Goal: Task Accomplishment & Management: Complete application form

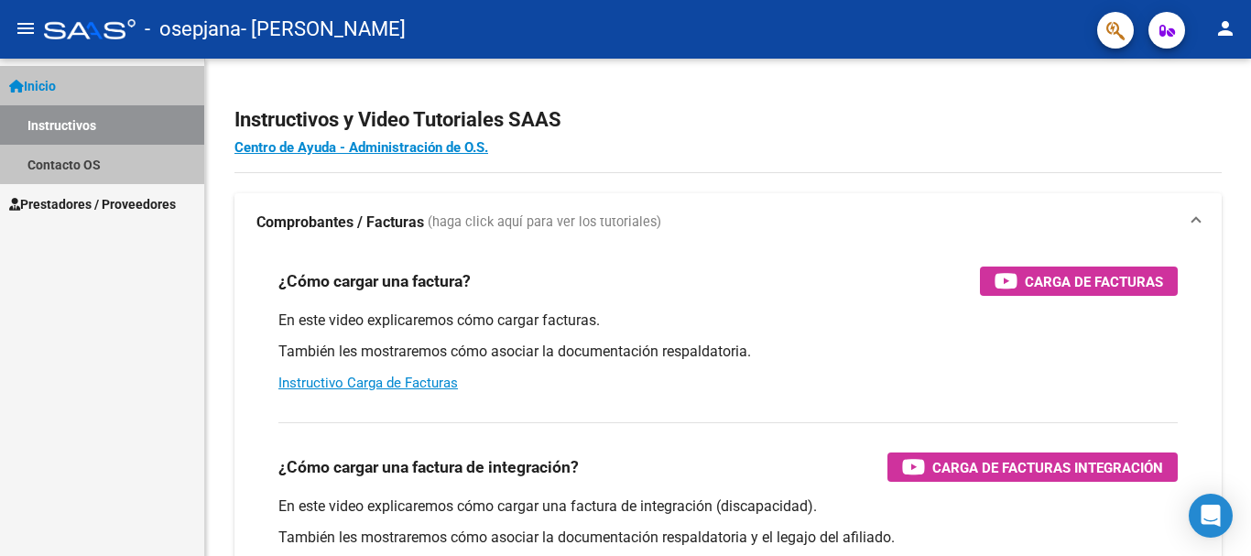
click at [106, 120] on link "Instructivos" at bounding box center [102, 124] width 204 height 39
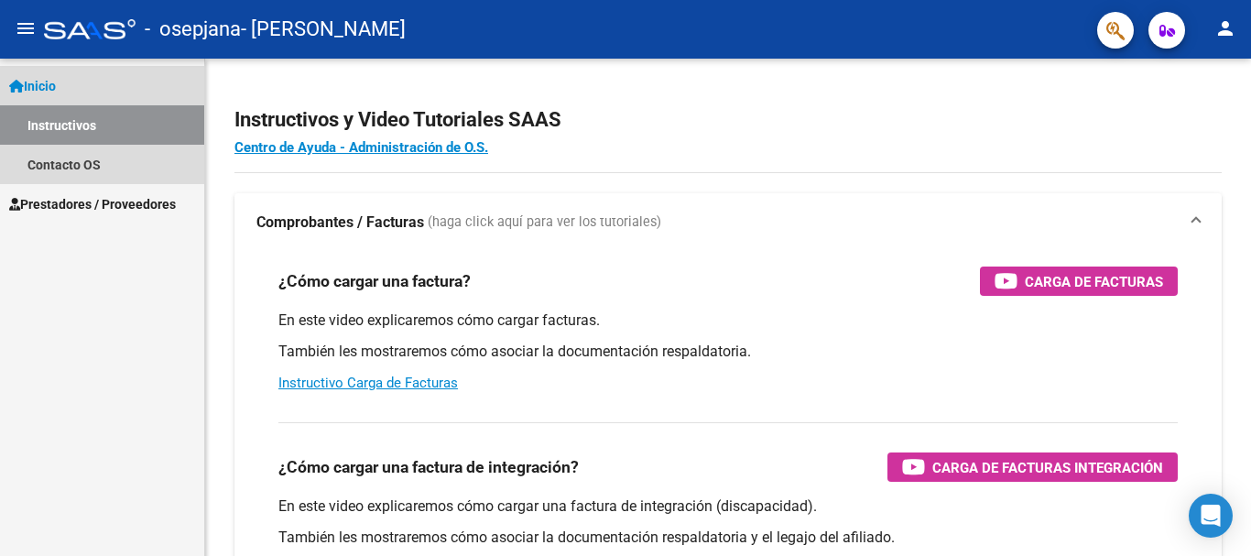
click at [76, 82] on link "Inicio" at bounding box center [102, 85] width 204 height 39
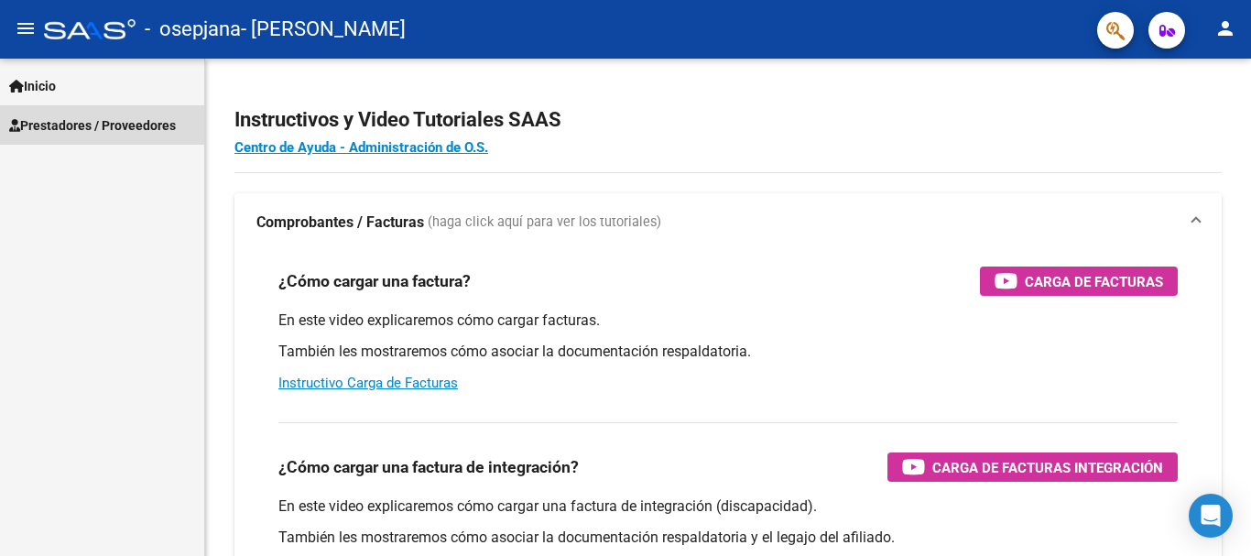
click at [88, 128] on span "Prestadores / Proveedores" at bounding box center [92, 125] width 167 height 20
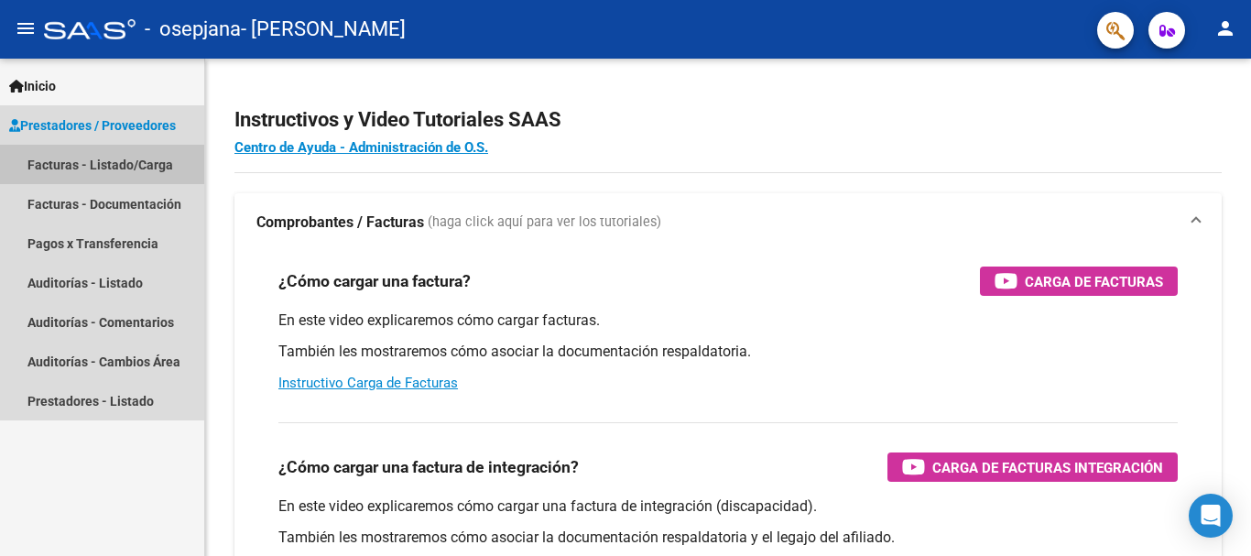
click at [118, 169] on link "Facturas - Listado/Carga" at bounding box center [102, 164] width 204 height 39
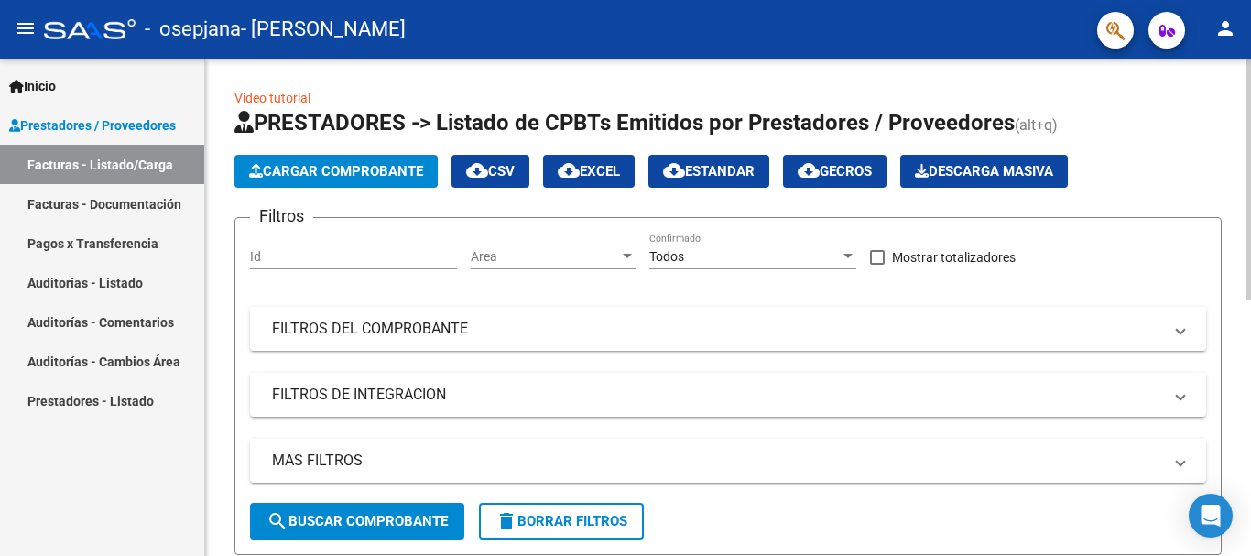
click at [388, 175] on span "Cargar Comprobante" at bounding box center [336, 171] width 174 height 16
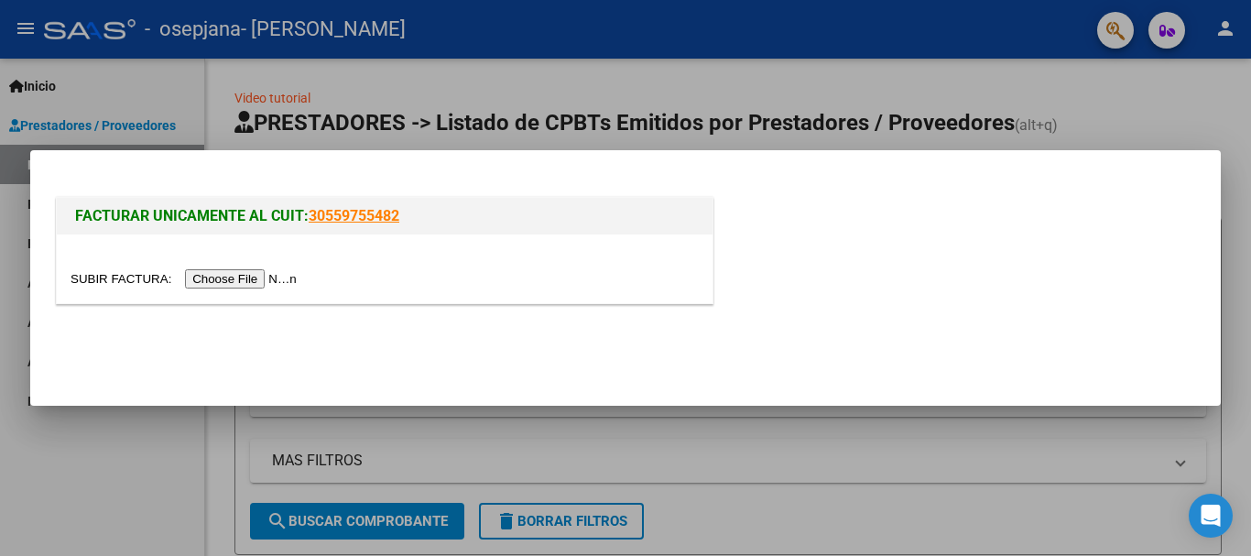
click at [276, 277] on input "file" at bounding box center [186, 278] width 232 height 19
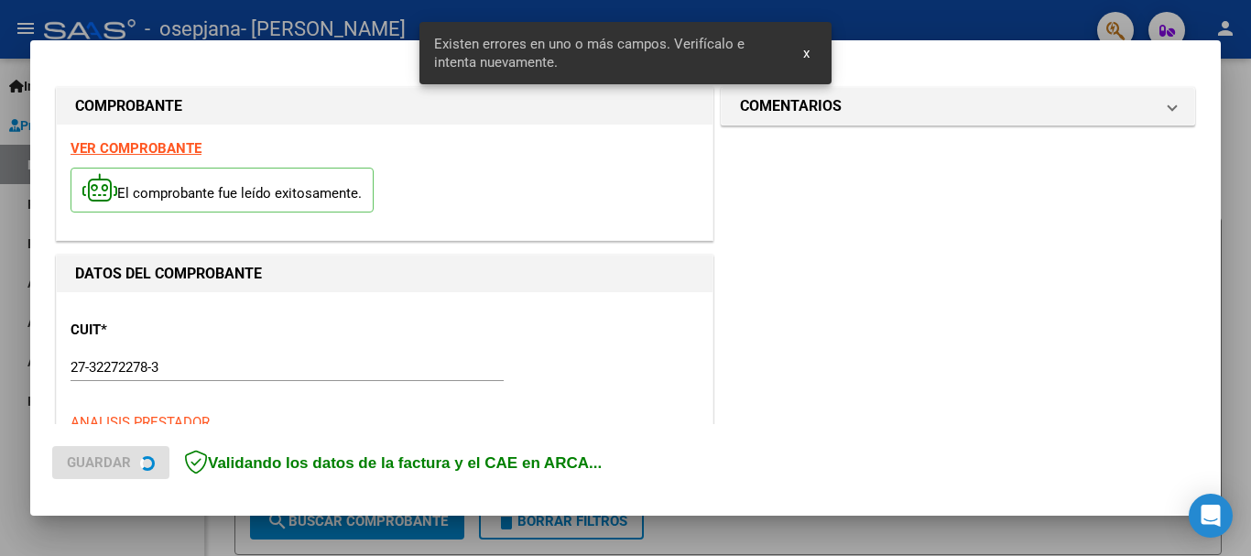
scroll to position [457, 0]
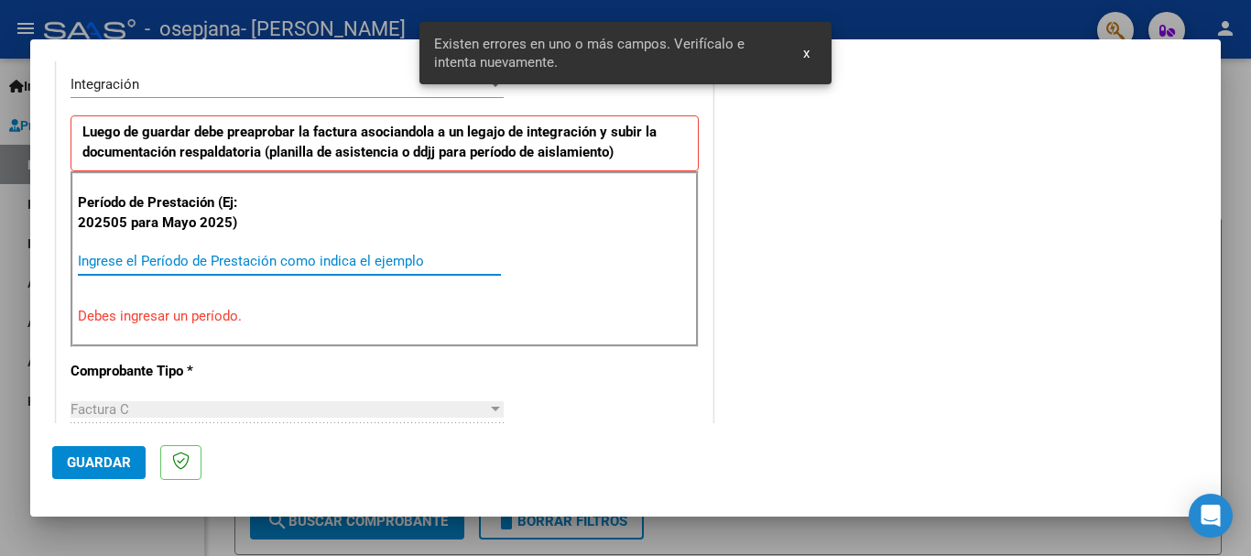
click at [95, 259] on input "Ingrese el Período de Prestación como indica el ejemplo" at bounding box center [289, 261] width 423 height 16
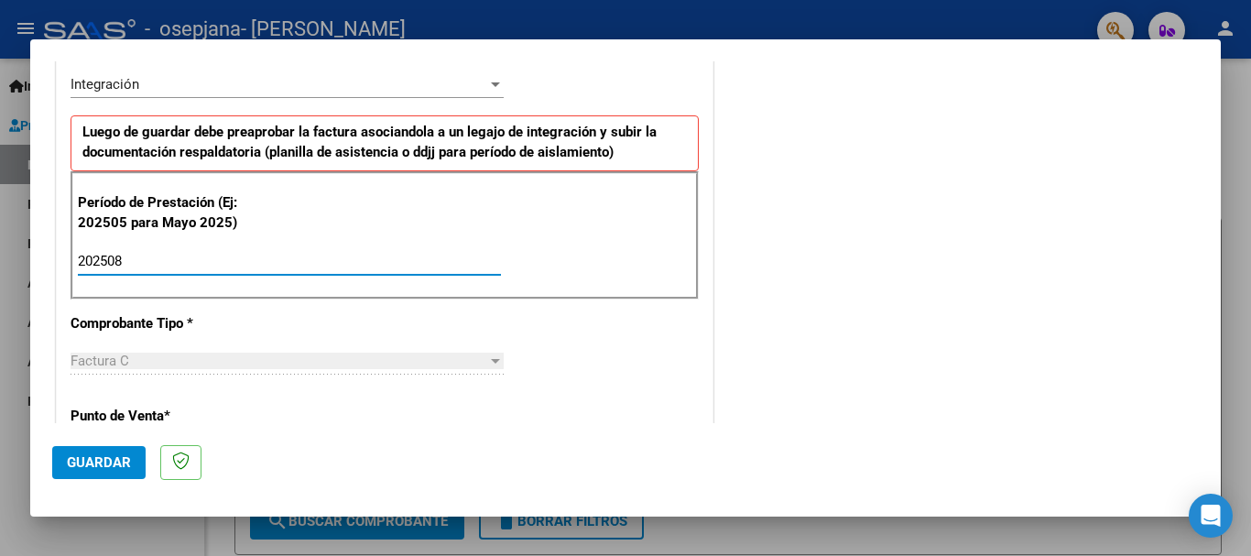
type input "202508"
click at [117, 360] on span "Factura C" at bounding box center [99, 360] width 59 height 16
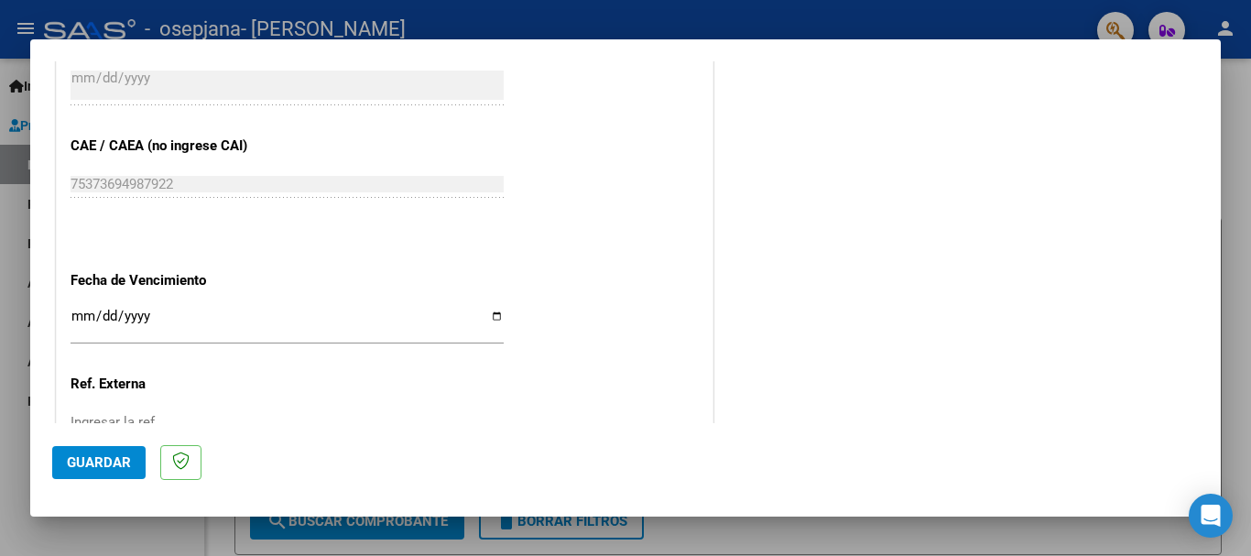
scroll to position [1250, 0]
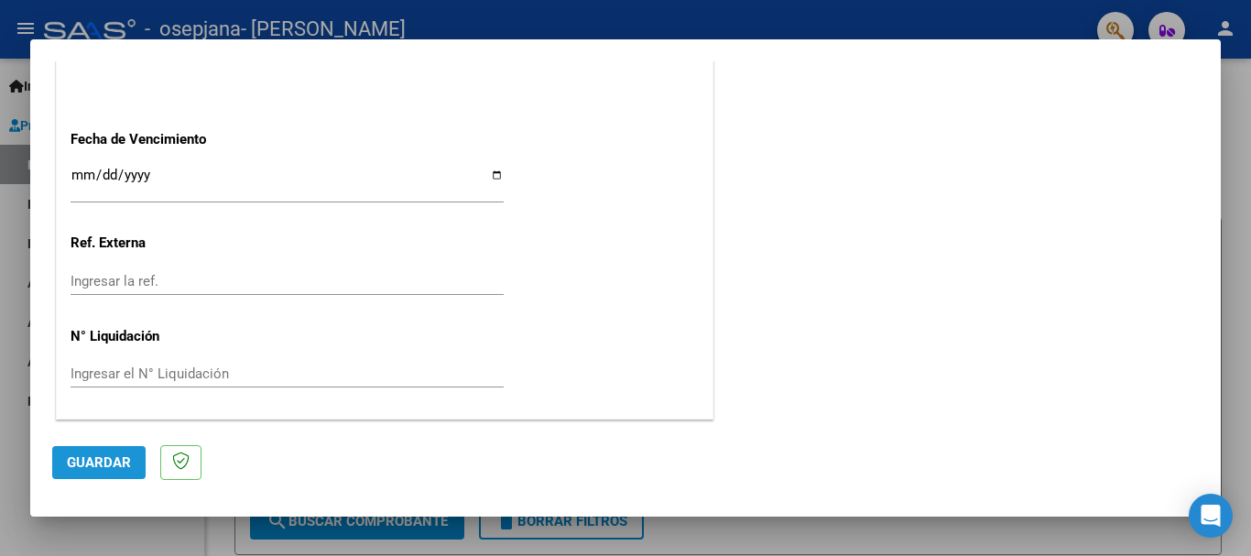
click at [116, 466] on span "Guardar" at bounding box center [99, 462] width 64 height 16
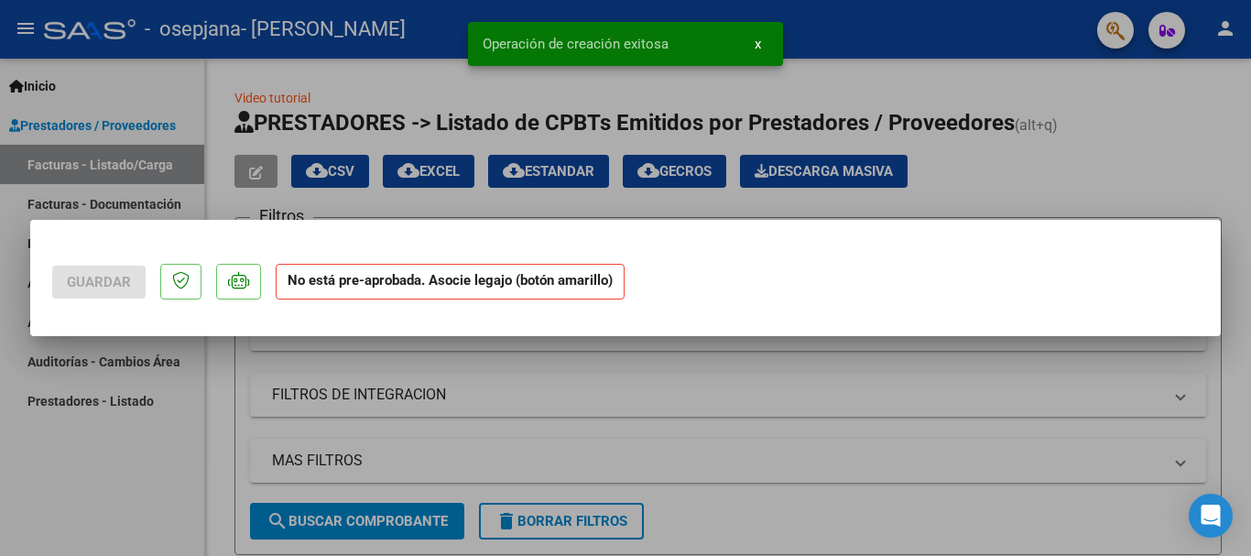
scroll to position [0, 0]
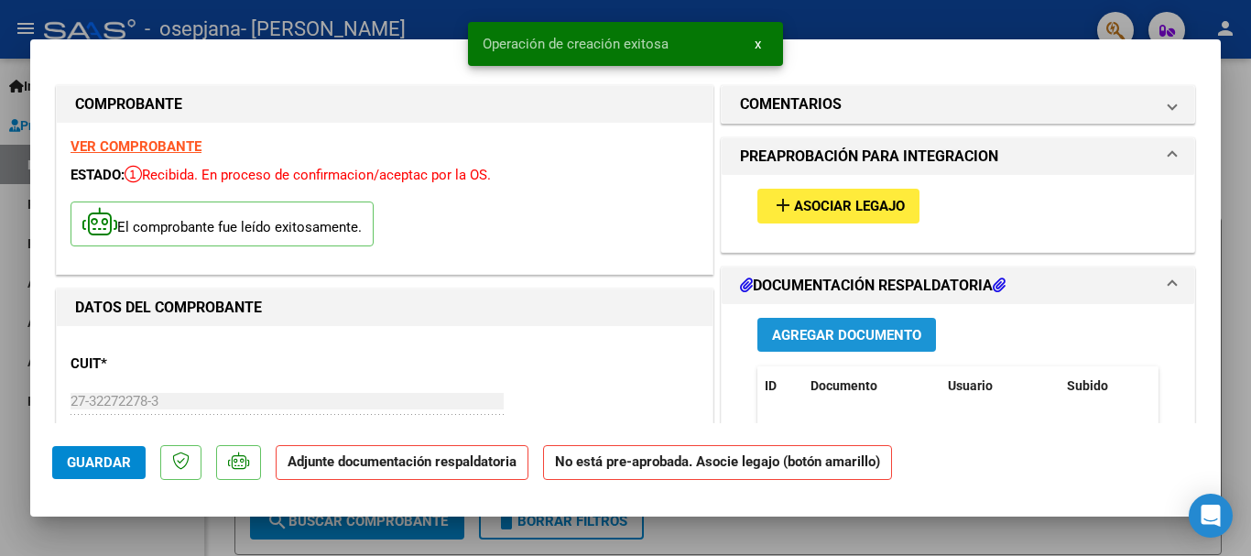
click at [821, 339] on span "Agregar Documento" at bounding box center [846, 335] width 149 height 16
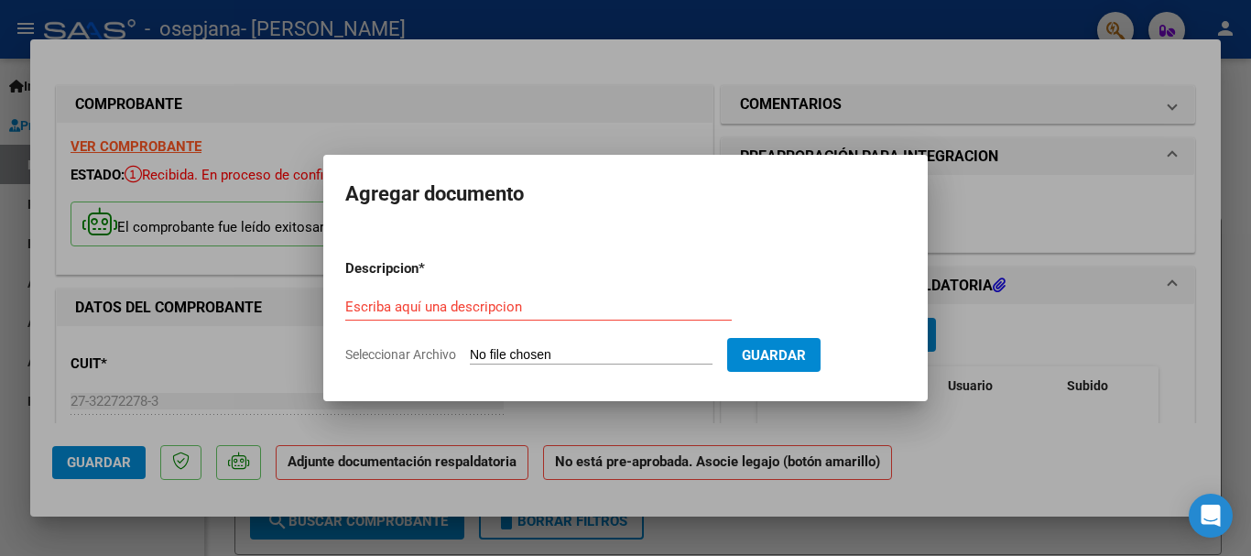
click at [572, 354] on input "Seleccionar Archivo" at bounding box center [591, 355] width 243 height 17
type input "C:\fakepath\CAE AGOST Constatación de Comprobantes _ AFIP.pdf"
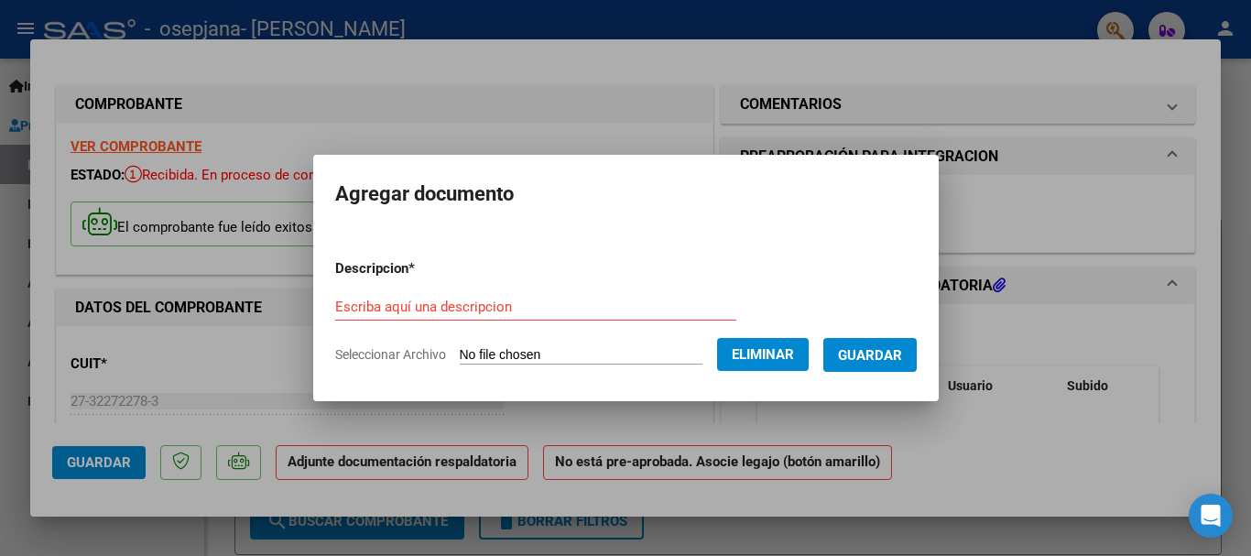
click at [895, 358] on span "Guardar" at bounding box center [870, 355] width 64 height 16
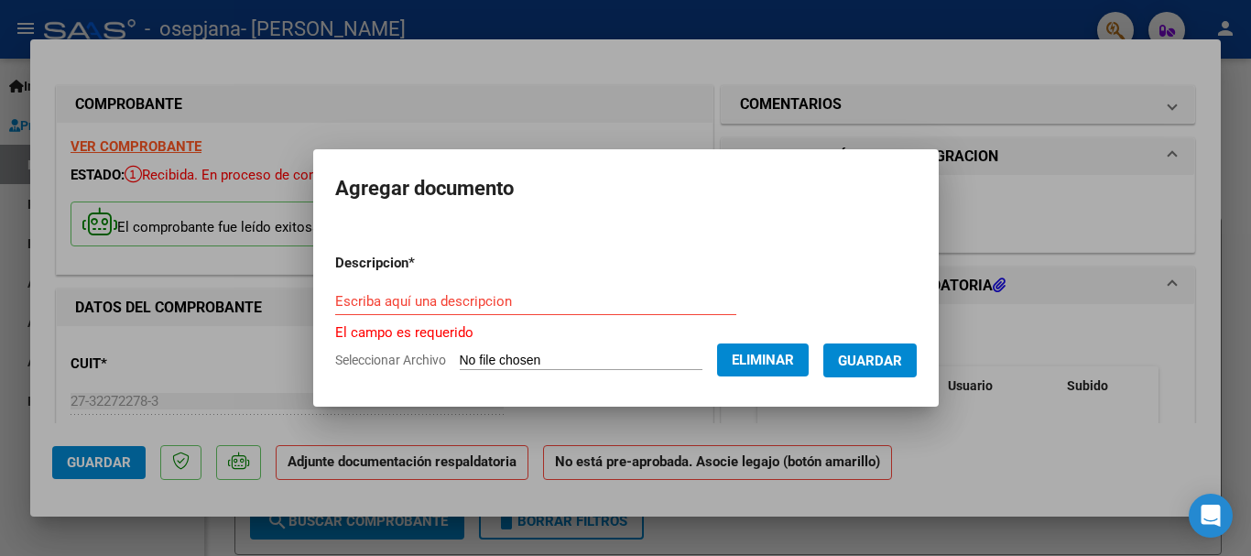
click at [396, 299] on input "Escriba aquí una descripcion" at bounding box center [535, 301] width 401 height 16
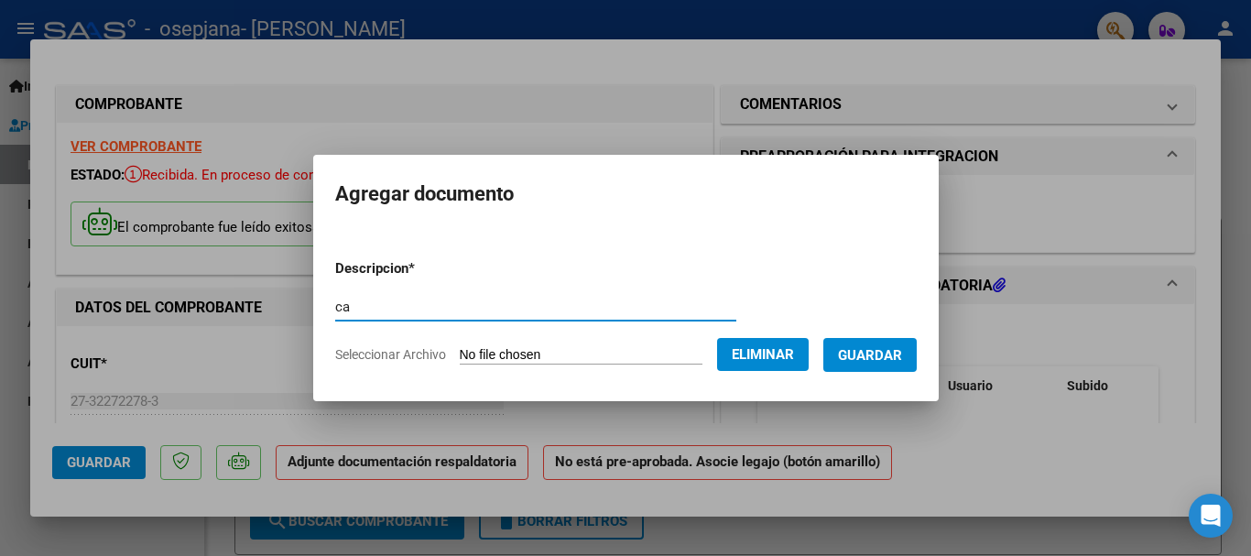
type input "c"
type input "CAE AGOST"
click at [891, 352] on span "Guardar" at bounding box center [870, 355] width 64 height 16
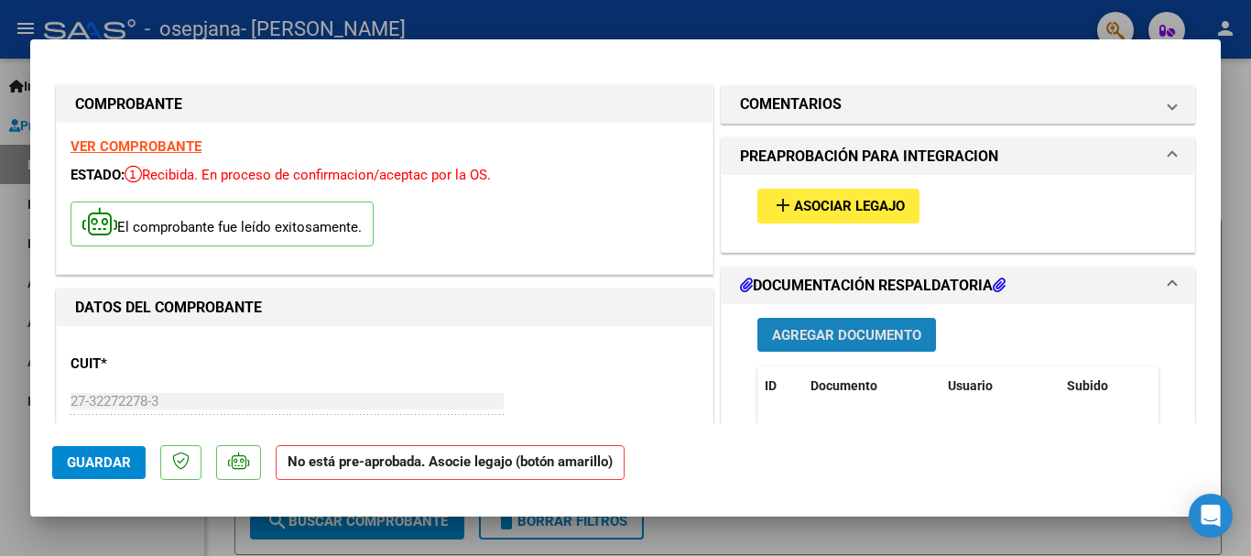
click at [858, 342] on span "Agregar Documento" at bounding box center [846, 335] width 149 height 16
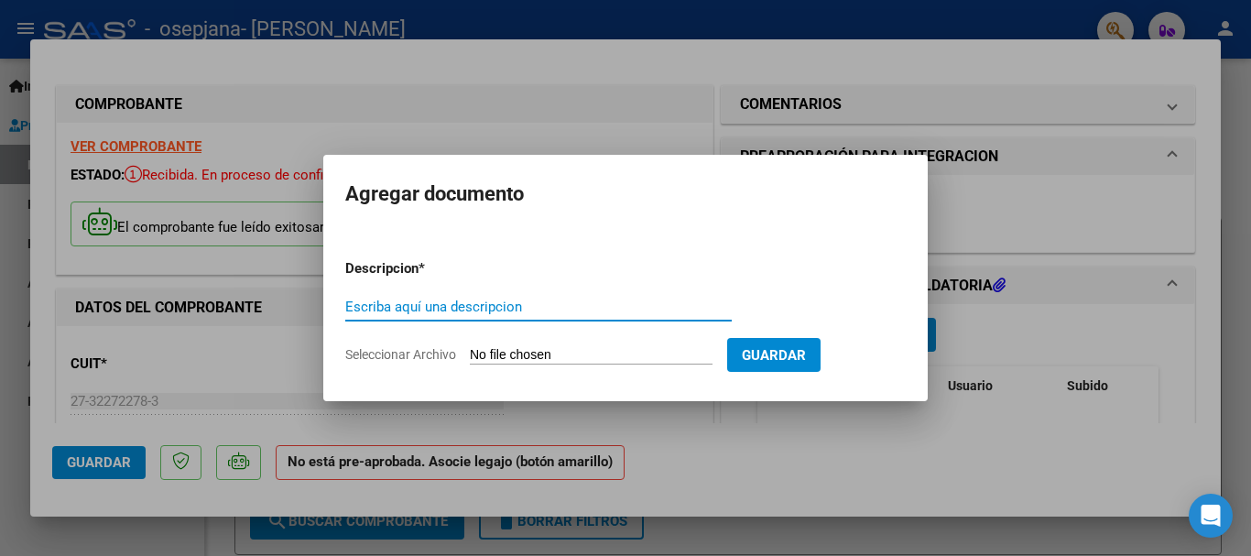
click at [469, 308] on input "Escriba aquí una descripcion" at bounding box center [538, 306] width 386 height 16
type input "planilla asistencia"
click at [571, 355] on input "Seleccionar Archivo" at bounding box center [591, 355] width 243 height 17
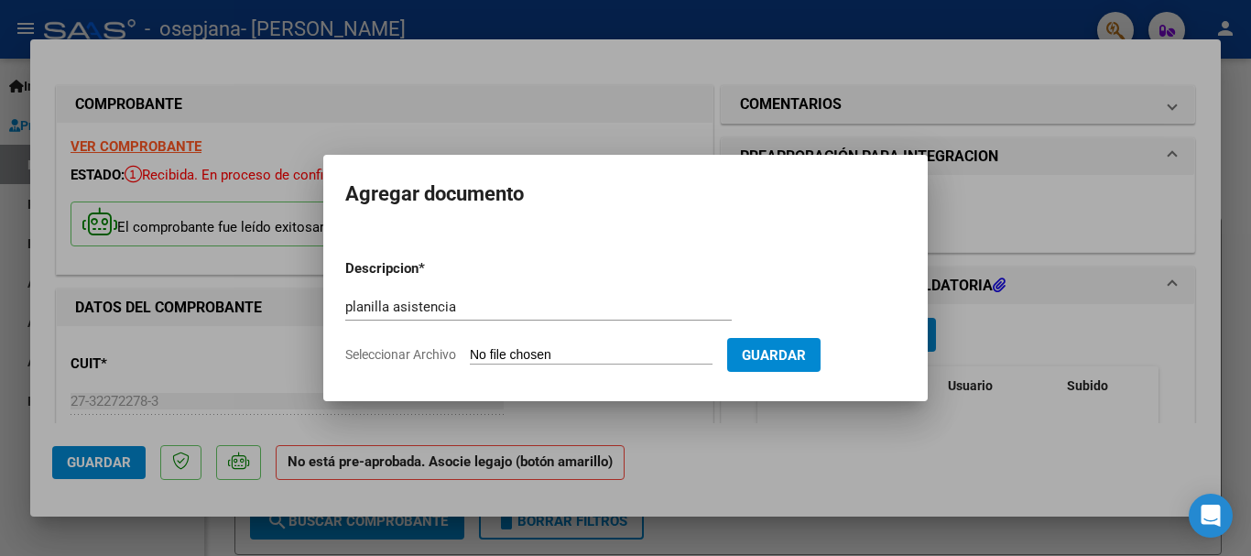
type input "C:\fakepath\planilla de asistencia e informe [PERSON_NAME].pdf"
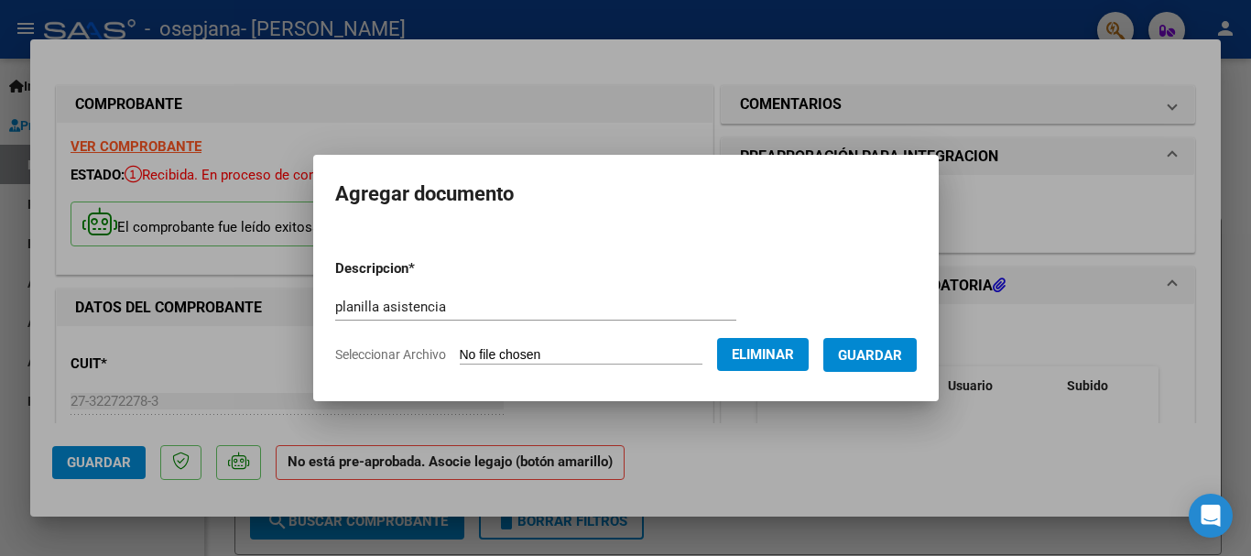
click at [447, 290] on form "Descripcion * planilla asistencia Escriba aquí una descripcion Seleccionar Arch…" at bounding box center [625, 311] width 581 height 134
click at [443, 309] on input "planilla asistencia" at bounding box center [535, 306] width 401 height 16
click at [876, 365] on button "Guardar" at bounding box center [869, 355] width 93 height 34
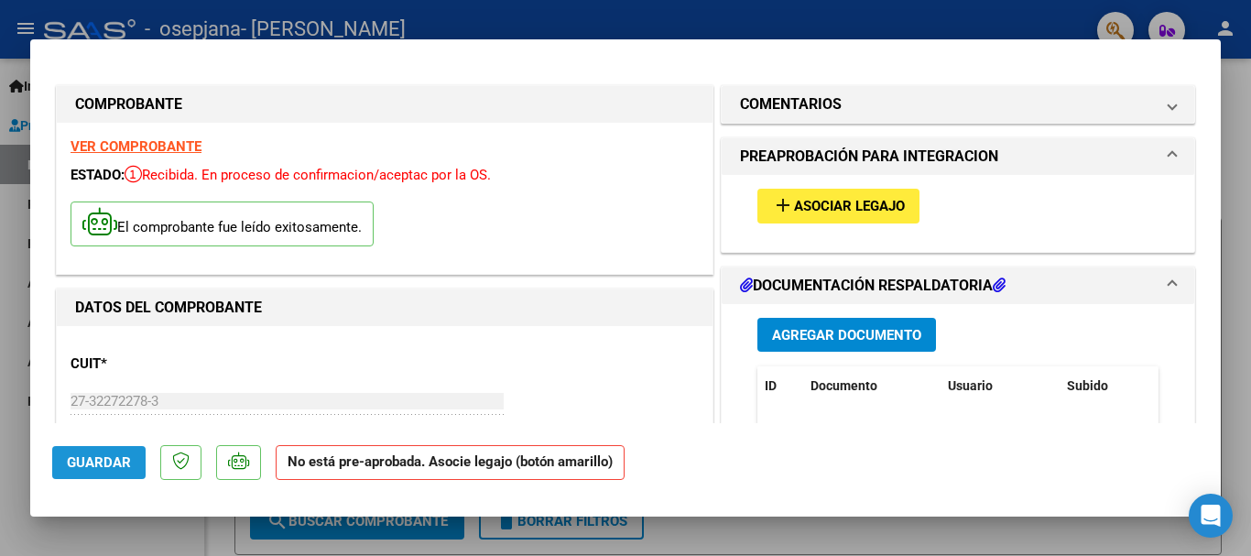
click at [100, 457] on span "Guardar" at bounding box center [99, 462] width 64 height 16
click at [99, 454] on span "Guardar" at bounding box center [99, 462] width 64 height 16
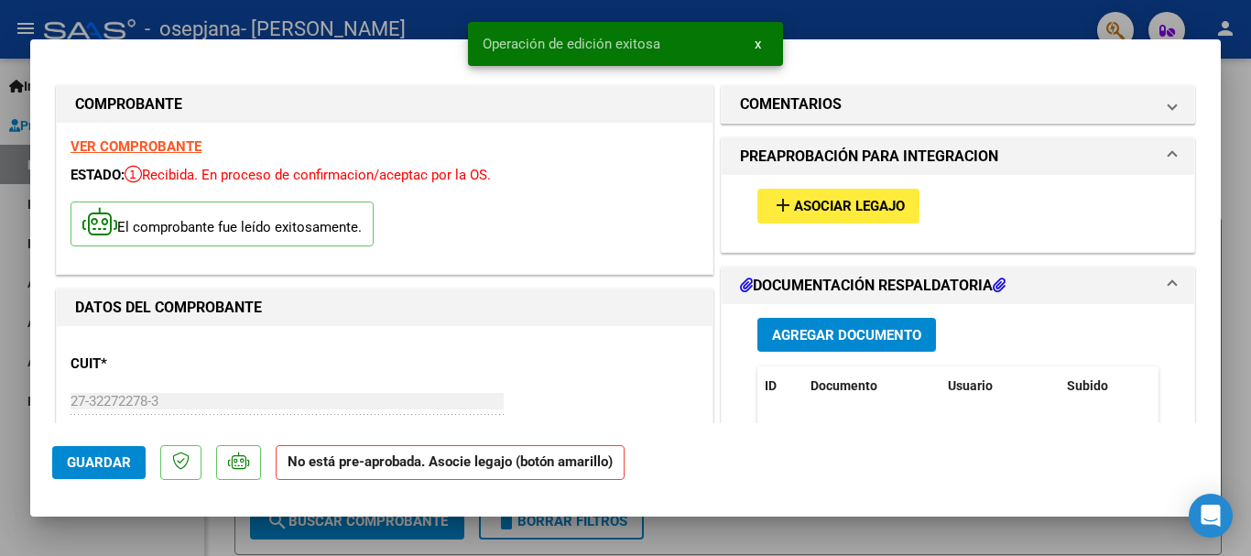
click at [878, 531] on div at bounding box center [625, 278] width 1251 height 556
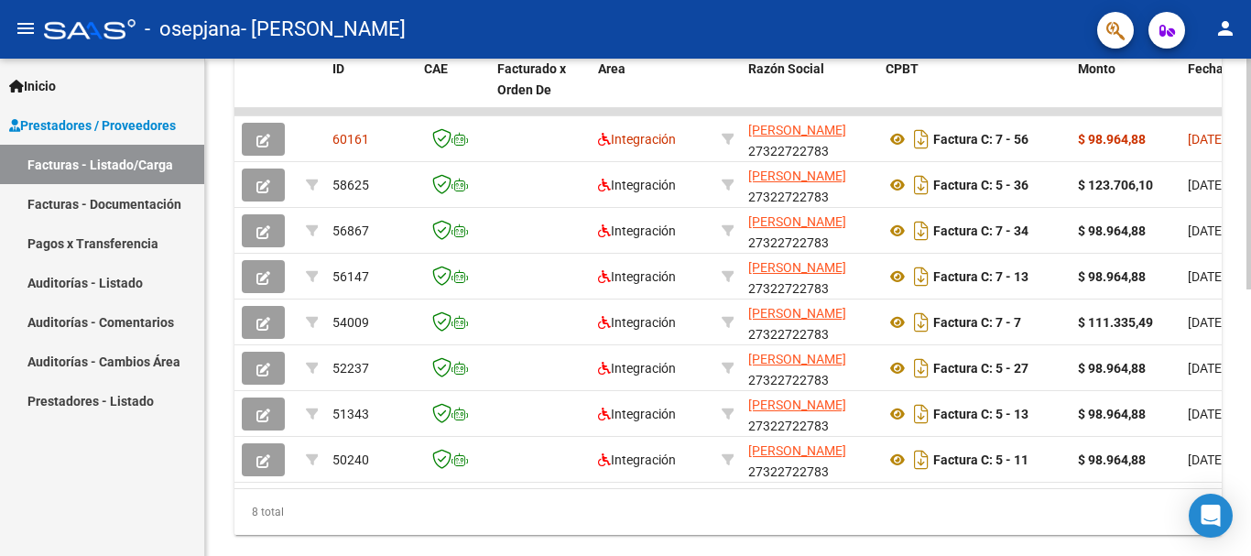
click at [1236, 399] on div "Video tutorial PRESTADORES -> Listado de CPBTs Emitidos por Prestadores / Prove…" at bounding box center [730, 66] width 1050 height 1055
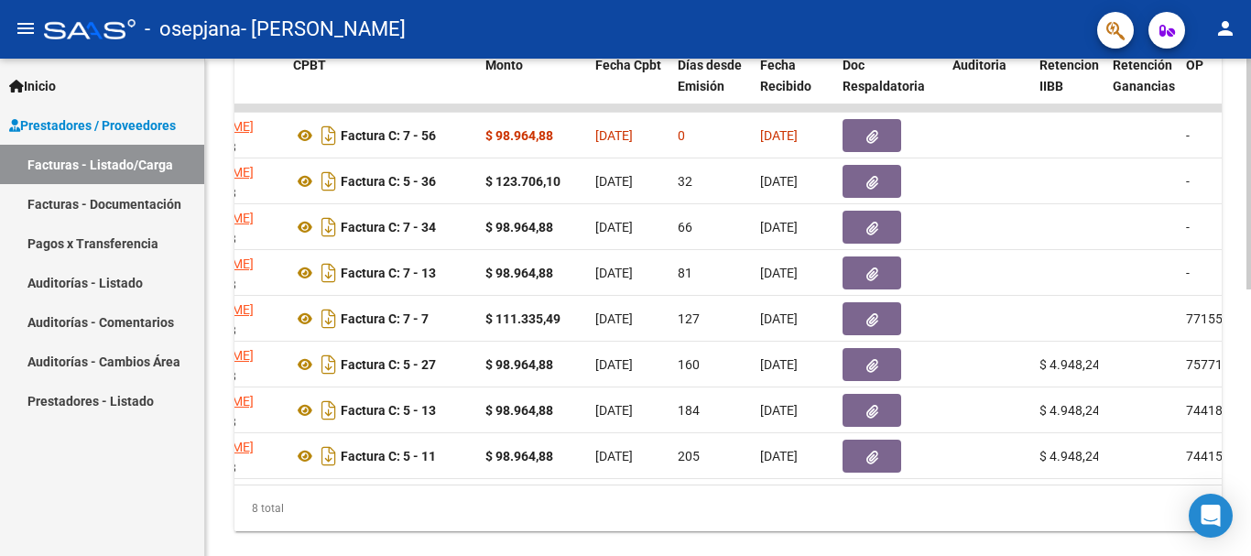
scroll to position [0, 596]
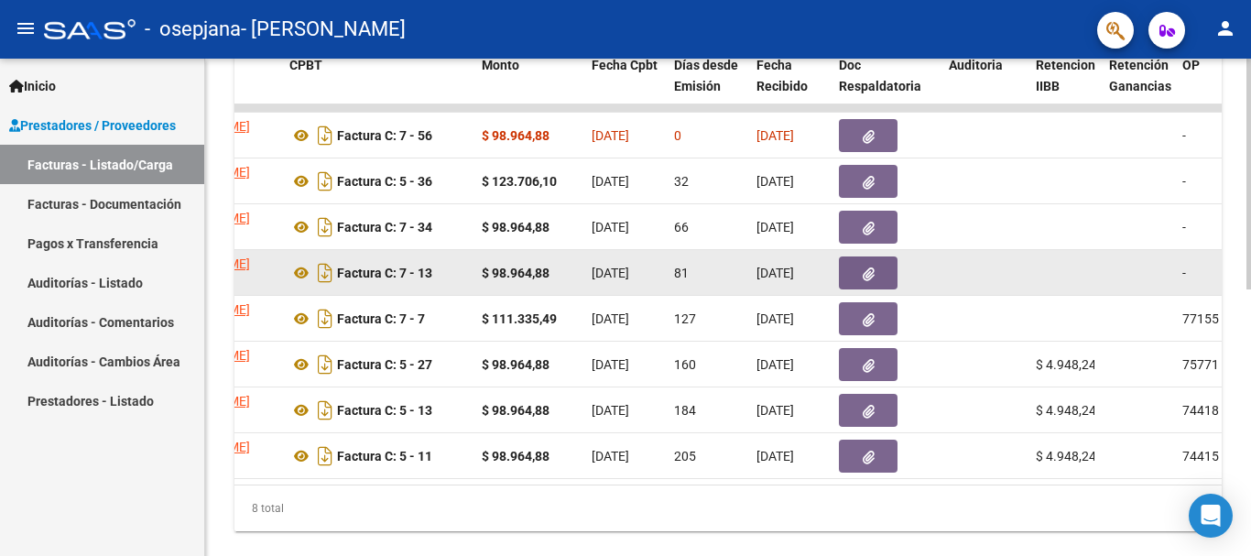
click at [537, 276] on strong "$ 98.964,88" at bounding box center [516, 273] width 68 height 15
click at [886, 266] on button "button" at bounding box center [868, 272] width 59 height 33
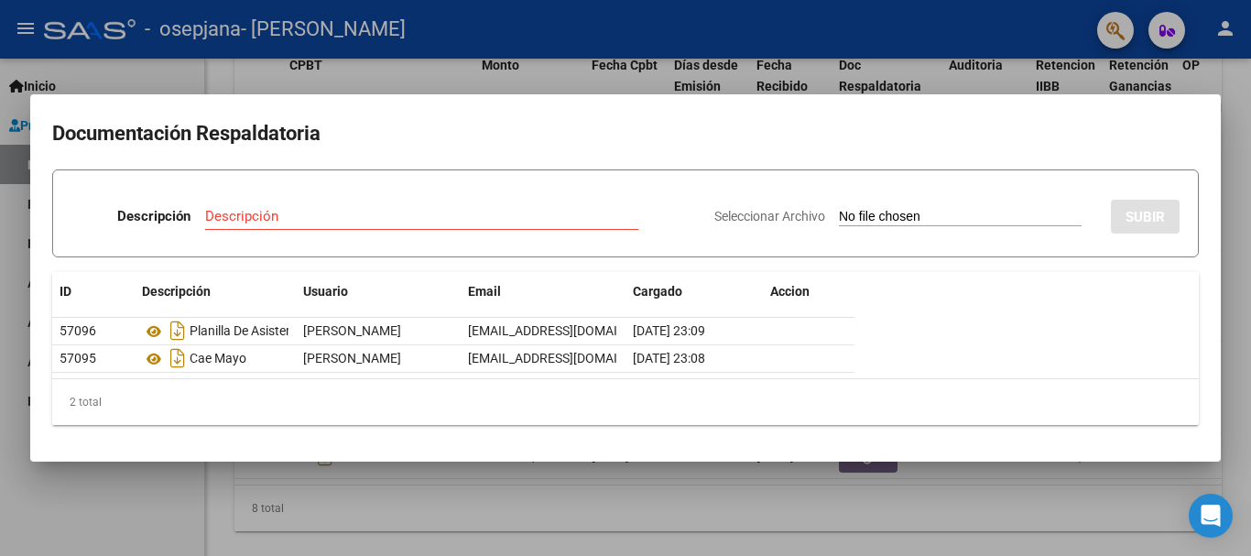
click at [1011, 486] on div at bounding box center [625, 278] width 1251 height 556
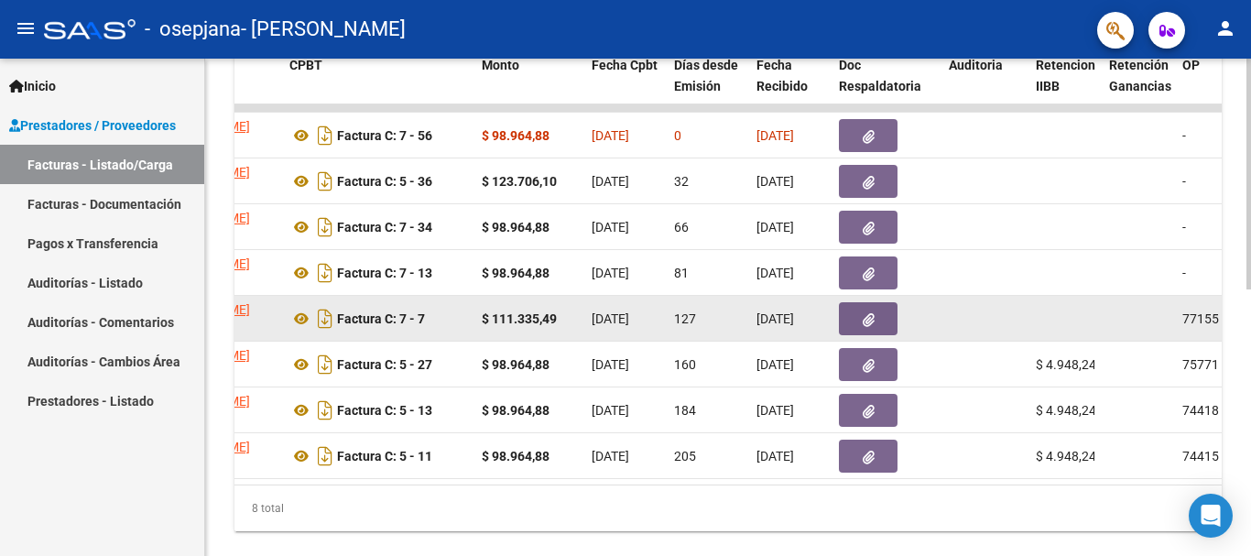
click at [873, 318] on icon "button" at bounding box center [868, 320] width 12 height 14
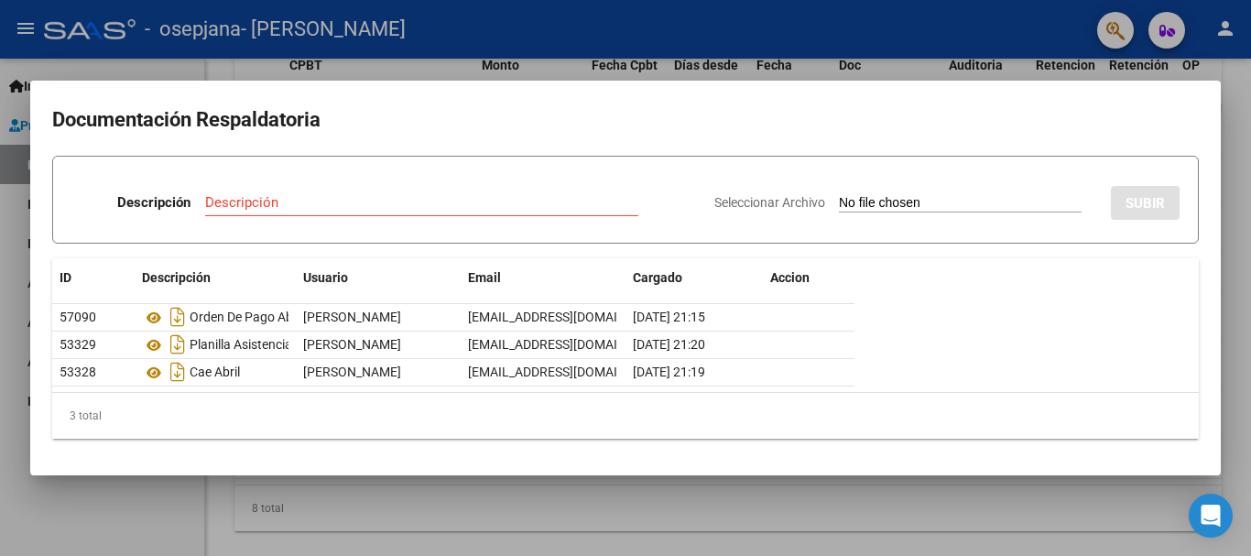
click at [838, 508] on div at bounding box center [625, 278] width 1251 height 556
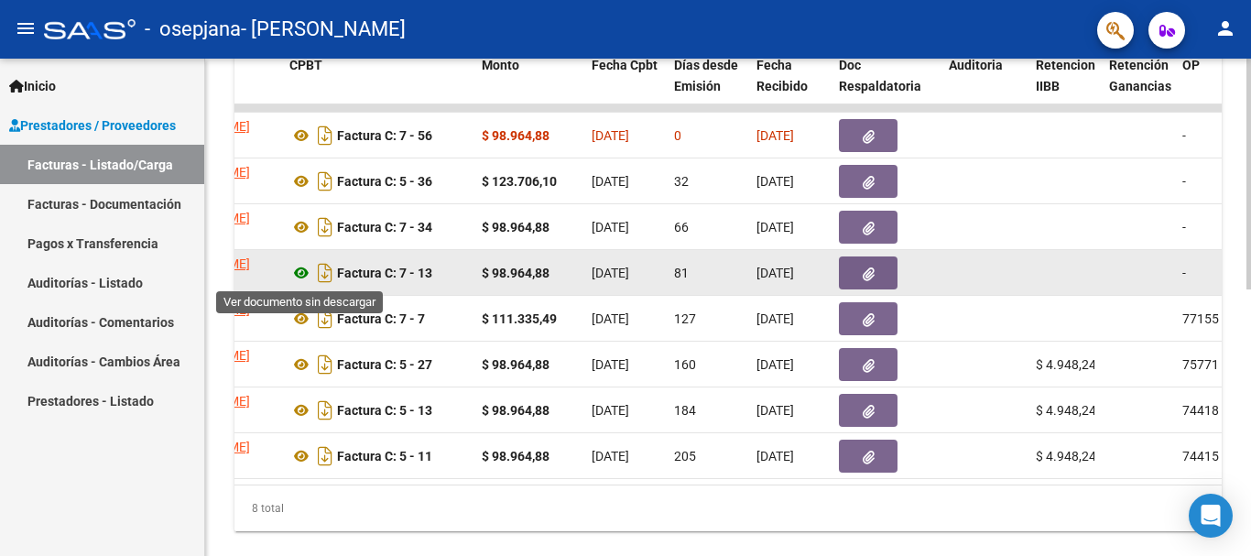
click at [304, 276] on icon at bounding box center [301, 273] width 24 height 22
click at [866, 272] on icon "button" at bounding box center [868, 274] width 12 height 14
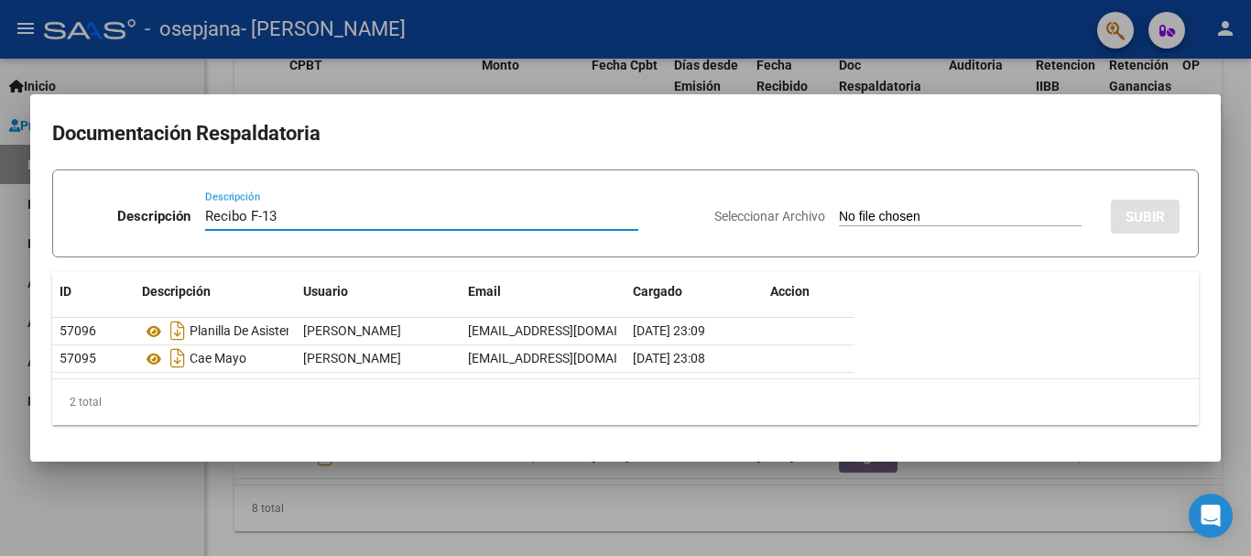
type input "Recibo F-13"
click at [929, 205] on div "Seleccionar Archivo SUBIR" at bounding box center [946, 213] width 465 height 56
click at [924, 217] on input "Seleccionar Archivo" at bounding box center [960, 217] width 243 height 17
type input "C:\fakepath\1recibo00007-00000013.pdf"
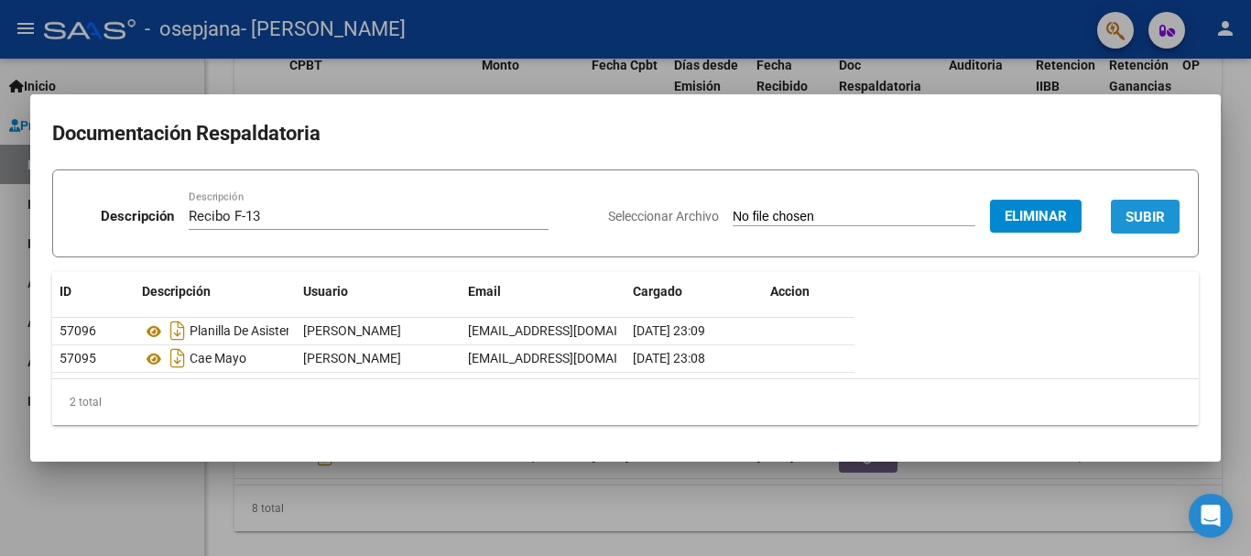
click at [1141, 221] on span "SUBIR" at bounding box center [1144, 217] width 39 height 16
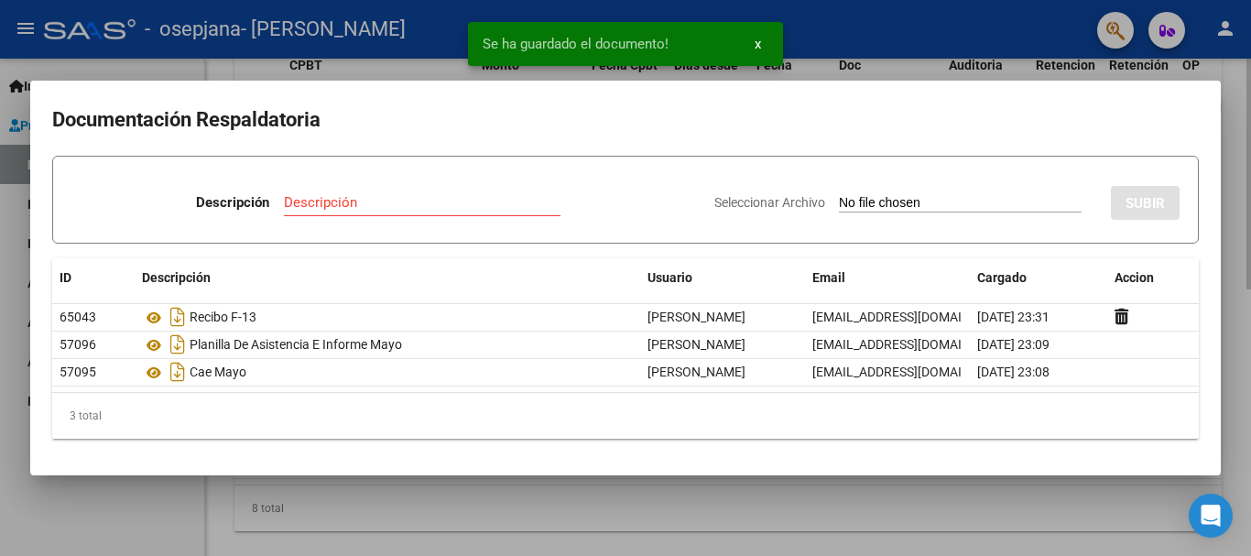
click at [968, 517] on div at bounding box center [625, 278] width 1251 height 556
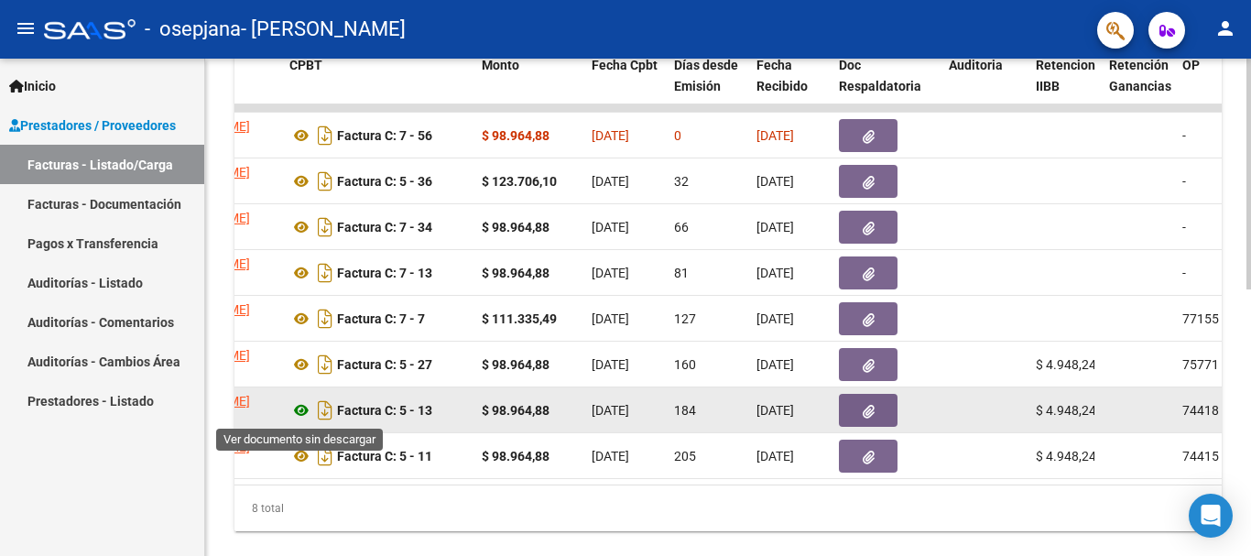
click at [303, 408] on icon at bounding box center [301, 410] width 24 height 22
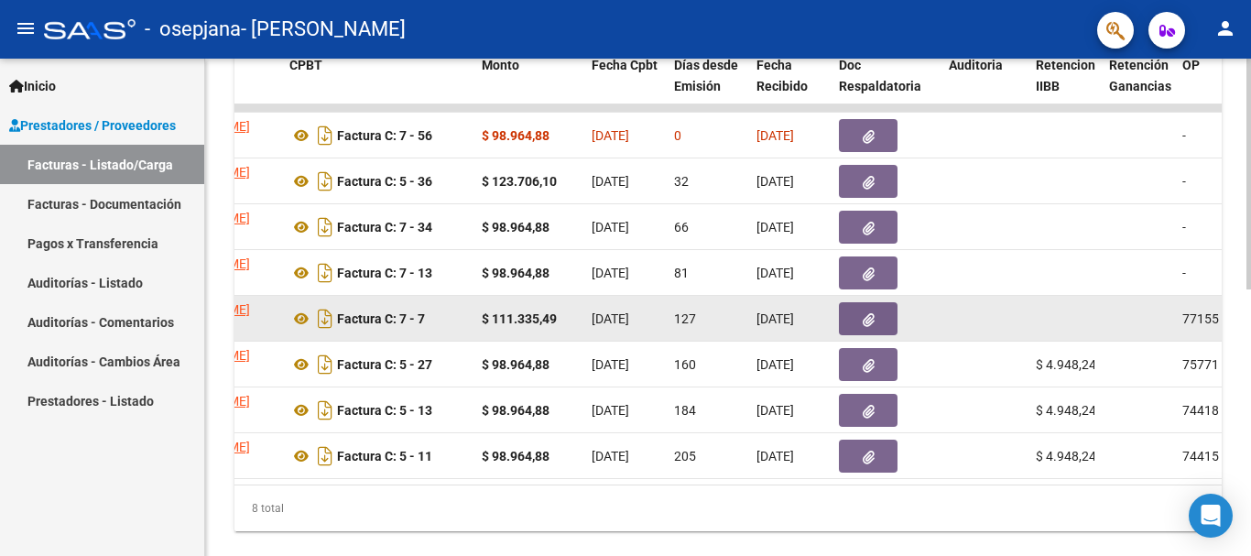
click at [881, 318] on button "button" at bounding box center [868, 318] width 59 height 33
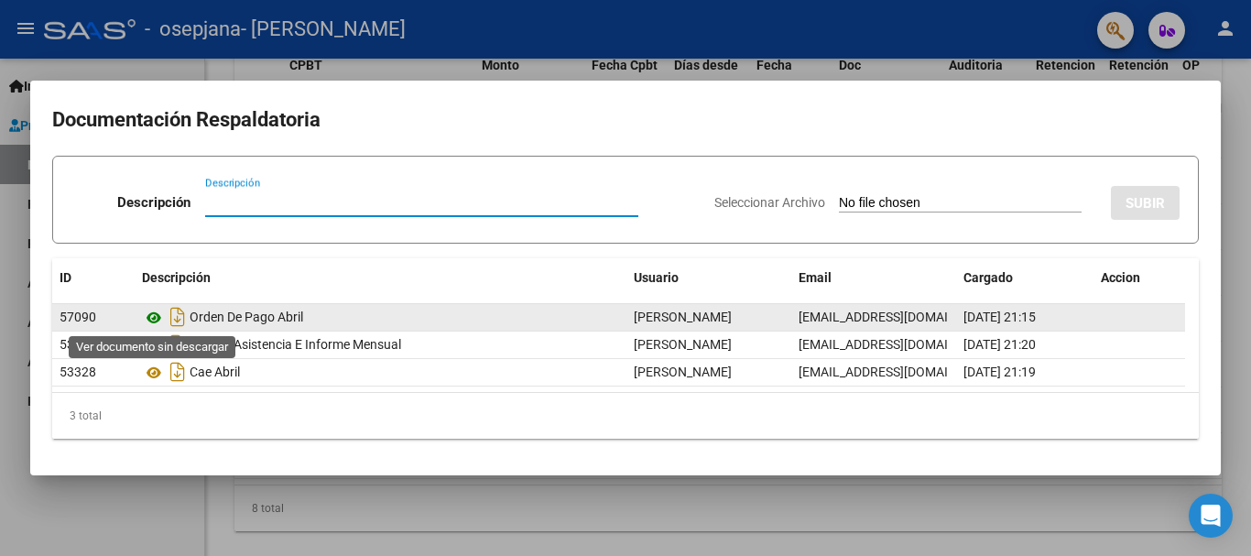
click at [155, 317] on icon at bounding box center [154, 318] width 24 height 22
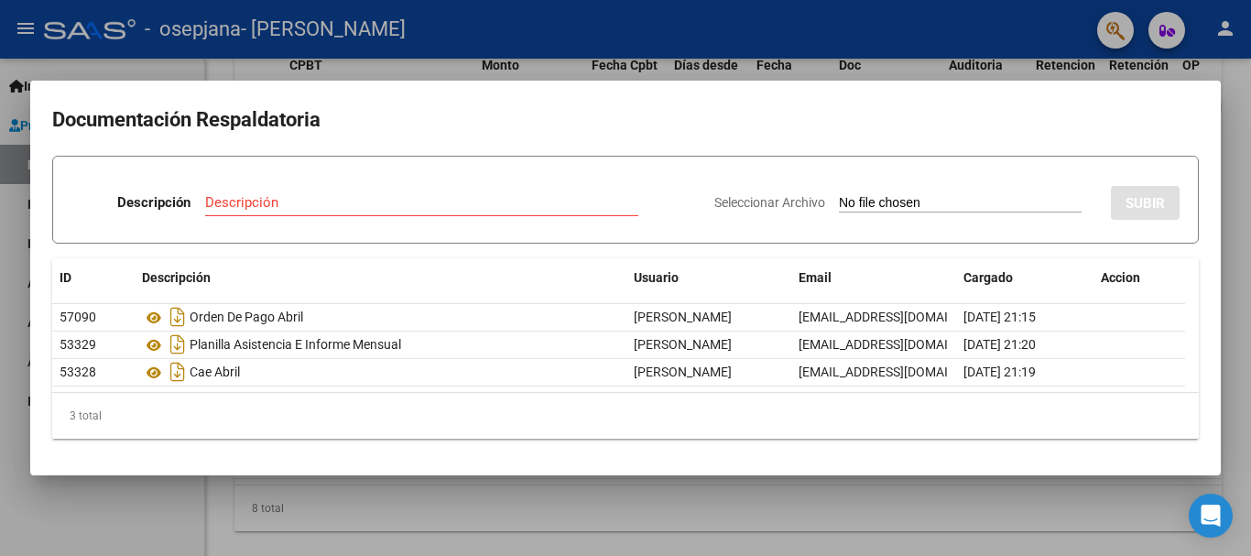
click at [900, 515] on div at bounding box center [625, 278] width 1251 height 556
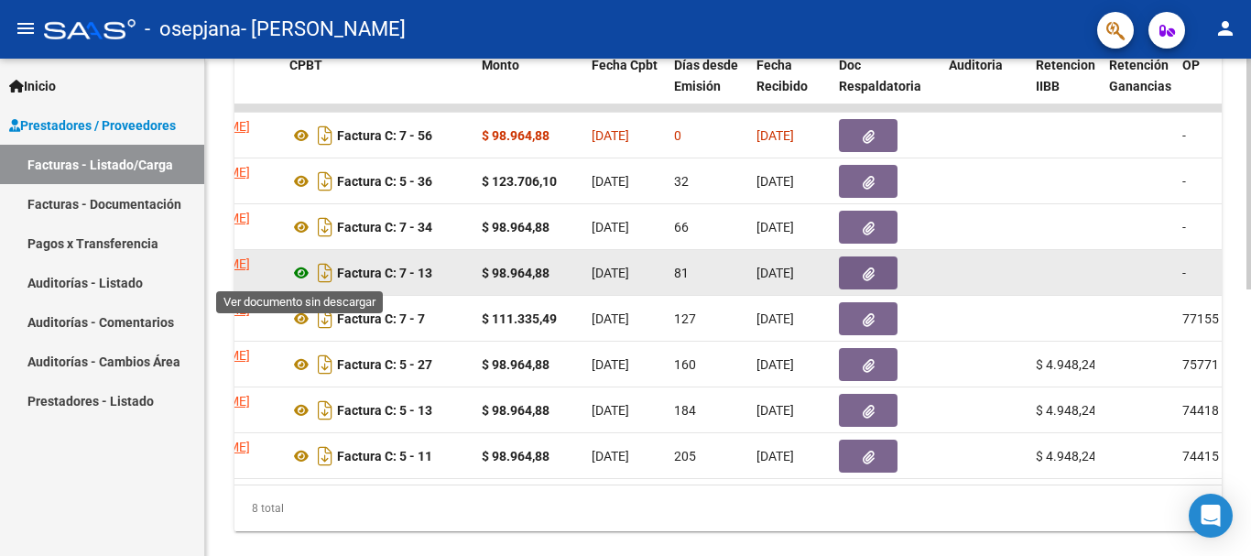
click at [302, 277] on icon at bounding box center [301, 273] width 24 height 22
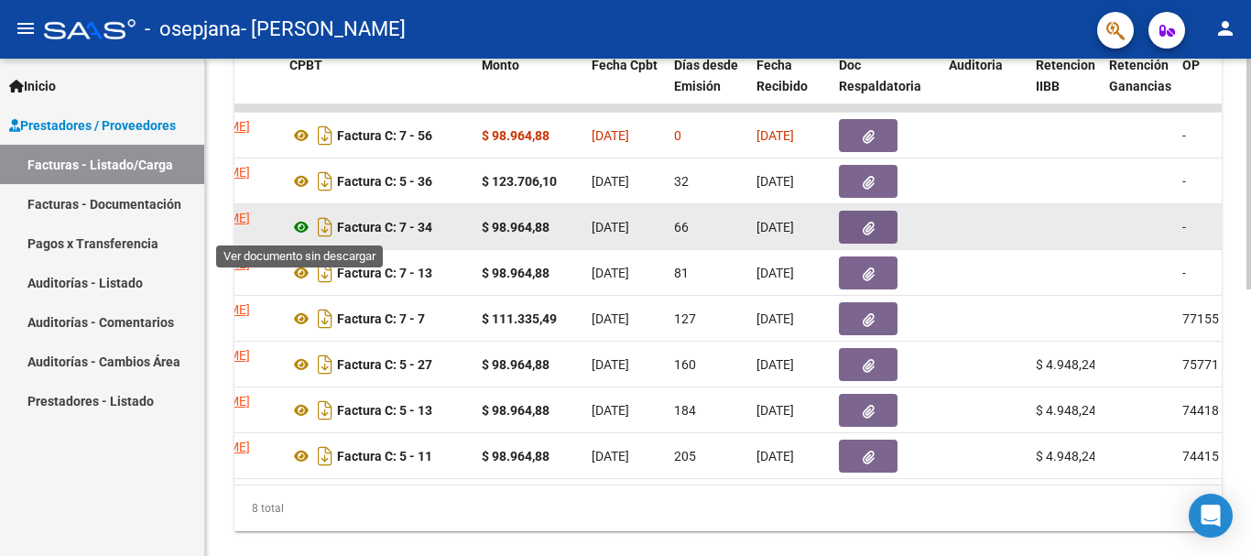
click at [302, 224] on icon at bounding box center [301, 227] width 24 height 22
